Goal: Task Accomplishment & Management: Complete application form

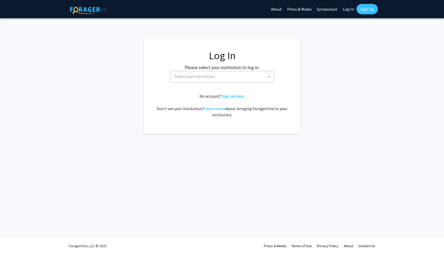
select select
click at [244, 76] on span "Select your institution" at bounding box center [222, 76] width 101 height 11
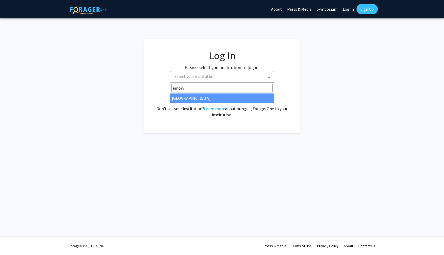
type input "emory"
select select "12"
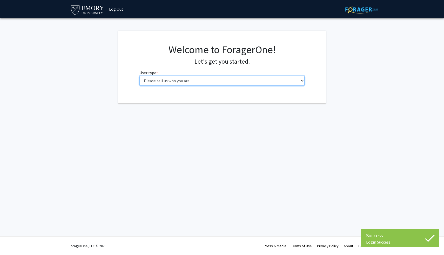
click at [219, 81] on select "Please tell us who you are Undergraduate Student Master's Student Doctoral Cand…" at bounding box center [221, 81] width 165 height 10
select select "1: undergrad"
click at [139, 76] on select "Please tell us who you are Undergraduate Student Master's Student Doctoral Cand…" at bounding box center [221, 81] width 165 height 10
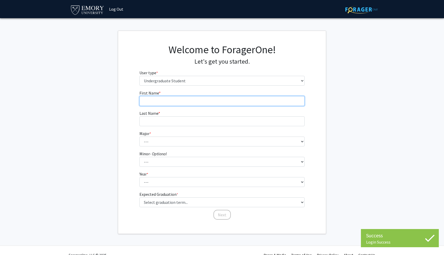
click at [224, 99] on input "First Name * required" at bounding box center [221, 101] width 165 height 10
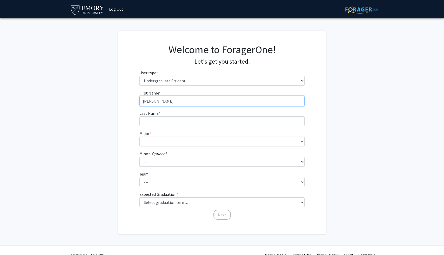
type input "Chihiro"
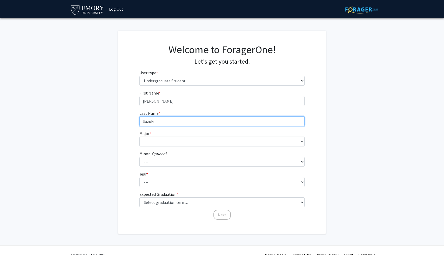
type input "Suzuki"
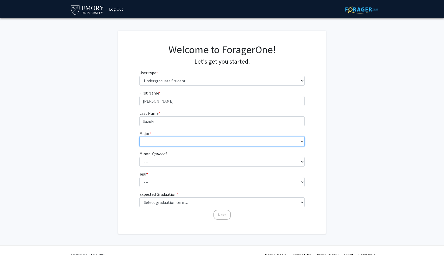
click at [195, 142] on select "--- Accounting African American Studies African Studies American Studies Analyt…" at bounding box center [221, 141] width 165 height 10
select select "75: 1035"
click at [139, 136] on select "--- Accounting African American Studies African Studies American Studies Analyt…" at bounding box center [221, 141] width 165 height 10
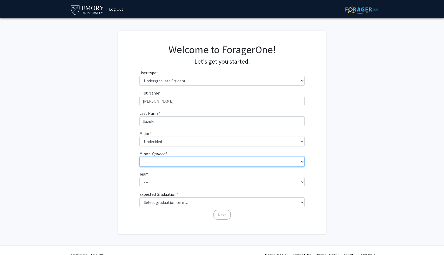
click at [207, 157] on select "--- African American Studies African Studies American Studies Ancient Mediterra…" at bounding box center [221, 162] width 165 height 10
click at [181, 190] on form "First Name * required Chihiro Last Name * required Suzuki Major * required --- …" at bounding box center [221, 152] width 165 height 125
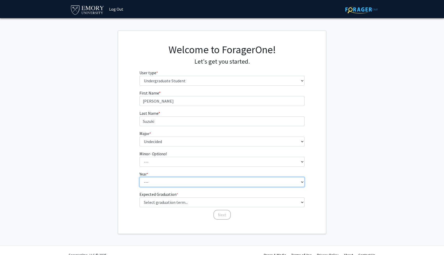
click at [178, 183] on select "--- First-year Sophomore Junior Senior Postbaccalaureate Certificate" at bounding box center [221, 182] width 165 height 10
select select "1: first-year"
click at [139, 177] on select "--- First-year Sophomore Junior Senior Postbaccalaureate Certificate" at bounding box center [221, 182] width 165 height 10
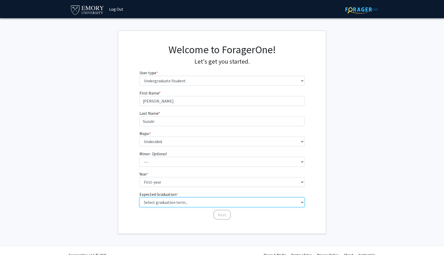
click at [184, 204] on select "Select graduation term... Spring 2025 Summer 2025 Fall 2025 Winter 2025 Spring …" at bounding box center [221, 202] width 165 height 10
click at [195, 202] on select "Select graduation term... Spring 2025 Summer 2025 Fall 2025 Winter 2025 Spring …" at bounding box center [221, 202] width 165 height 10
select select "17: spring_2029"
click at [139, 197] on select "Select graduation term... Spring 2025 Summer 2025 Fall 2025 Winter 2025 Spring …" at bounding box center [221, 202] width 165 height 10
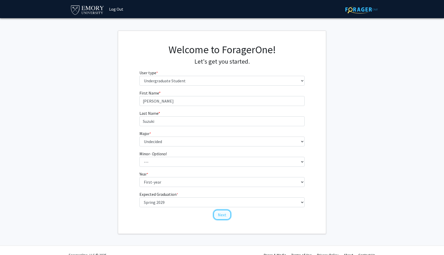
click at [222, 212] on button "Next" at bounding box center [221, 215] width 17 height 10
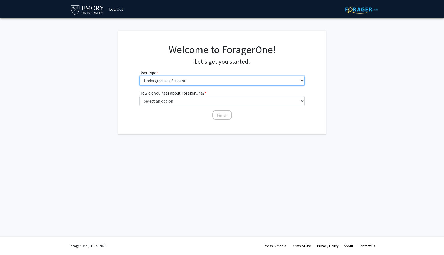
click at [199, 82] on select "Please tell us who you are Undergraduate Student Master's Student Doctoral Cand…" at bounding box center [221, 81] width 165 height 10
click at [139, 76] on select "Please tell us who you are Undergraduate Student Master's Student Doctoral Cand…" at bounding box center [221, 81] width 165 height 10
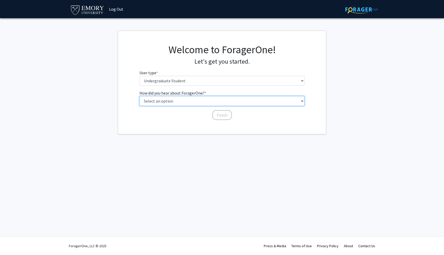
click at [198, 102] on select "Select an option Peer/student recommendation Faculty/staff recommendation Unive…" at bounding box center [221, 101] width 165 height 10
select select "3: university_website"
click at [139, 96] on select "Select an option Peer/student recommendation Faculty/staff recommendation Unive…" at bounding box center [221, 101] width 165 height 10
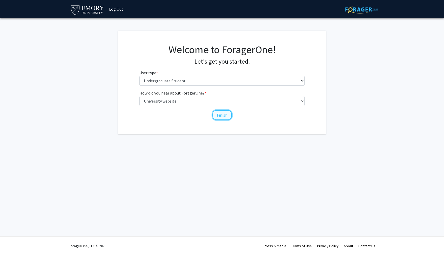
click at [222, 115] on button "Finish" at bounding box center [221, 115] width 19 height 10
click at [331, 135] on div "Skip navigation Log Out Complete your profile × To continue, you need to make s…" at bounding box center [222, 127] width 444 height 255
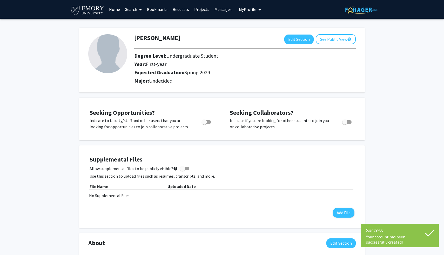
click at [353, 91] on div "Chihiro Suzuki Edit Section See Public View help Degree Level: Undergraduate St…" at bounding box center [221, 60] width 285 height 65
click at [361, 77] on div "Chihiro Suzuki Edit Section See Public View help Degree Level: Undergraduate St…" at bounding box center [221, 60] width 285 height 65
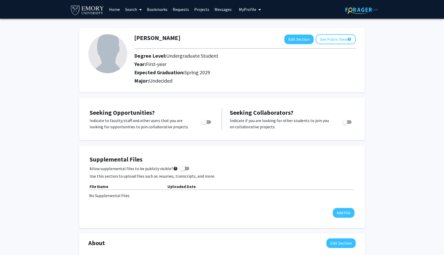
scroll to position [2, 0]
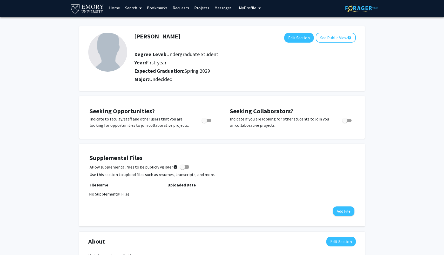
click at [114, 8] on link "Home" at bounding box center [114, 8] width 16 height 18
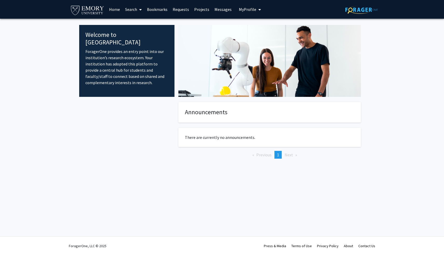
click at [334, 111] on h4 "Announcements" at bounding box center [269, 112] width 169 height 8
click at [333, 111] on h4 "Announcements" at bounding box center [269, 112] width 169 height 8
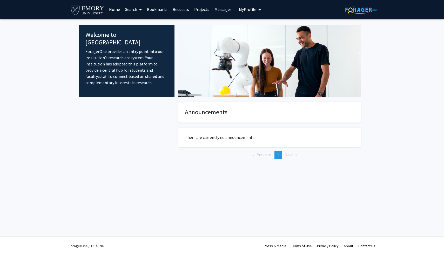
click at [204, 9] on link "Projects" at bounding box center [201, 9] width 20 height 18
